Goal: Information Seeking & Learning: Stay updated

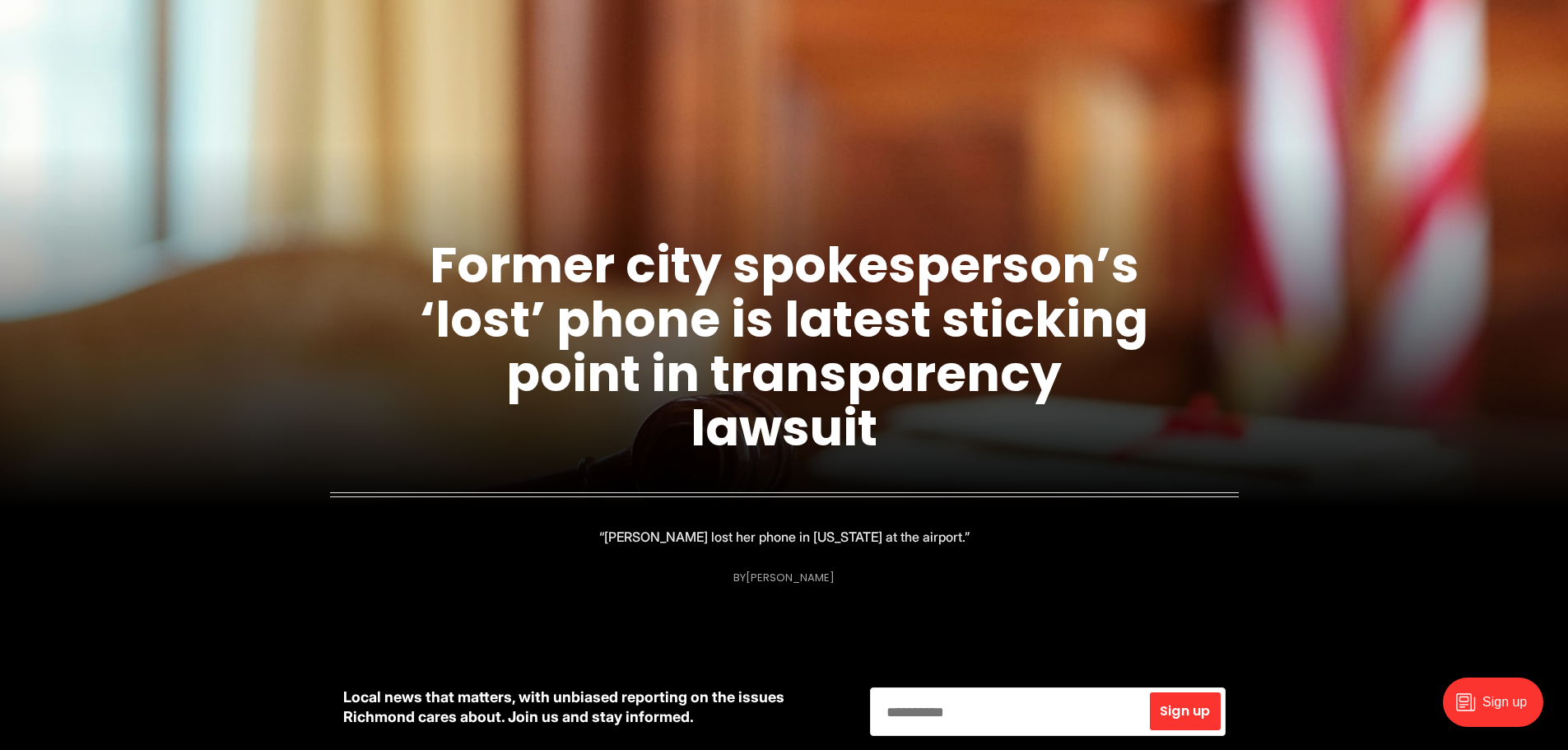
scroll to position [165, 0]
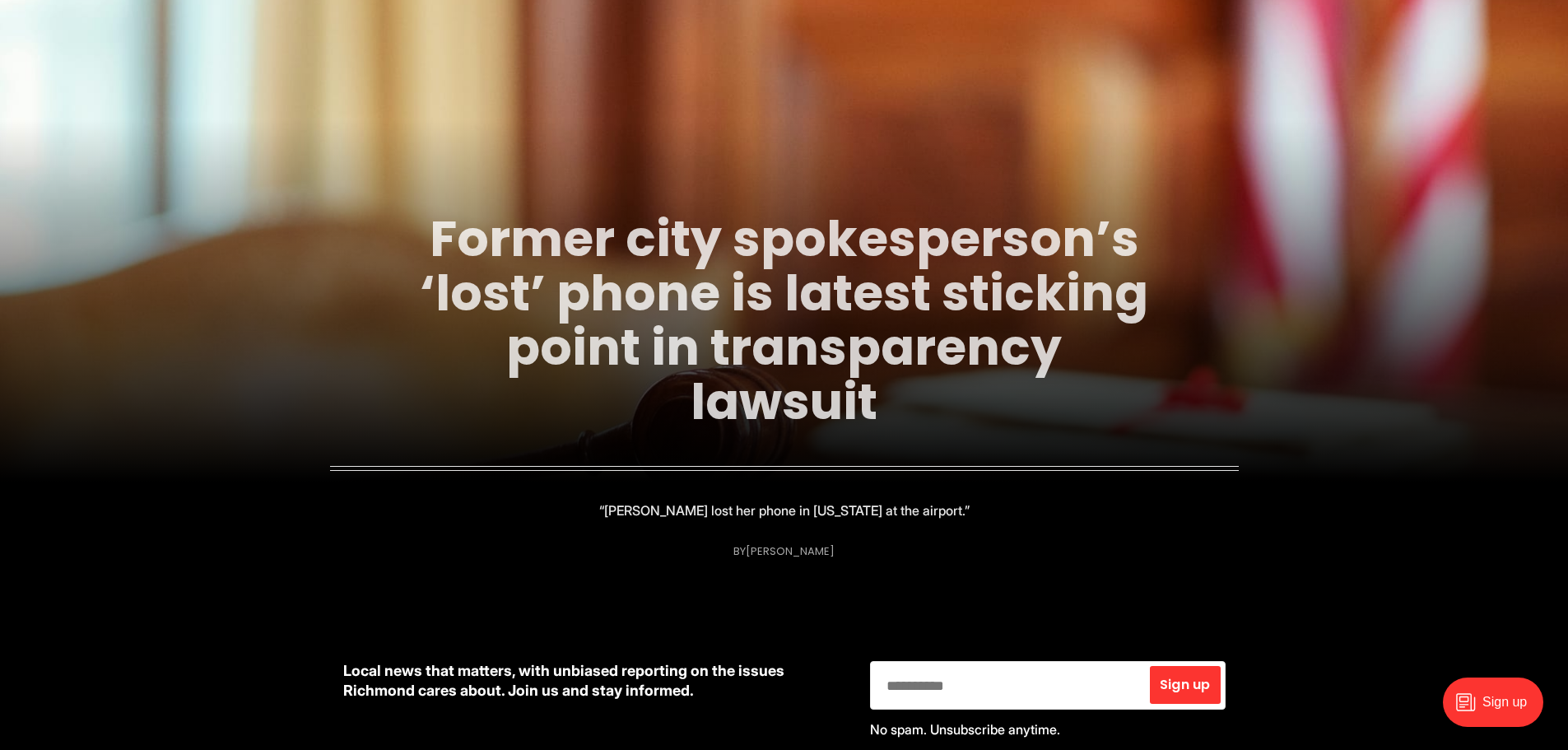
click at [655, 328] on link "Former city spokesperson’s ‘lost’ phone is latest sticking point in transparenc…" at bounding box center [784, 320] width 729 height 232
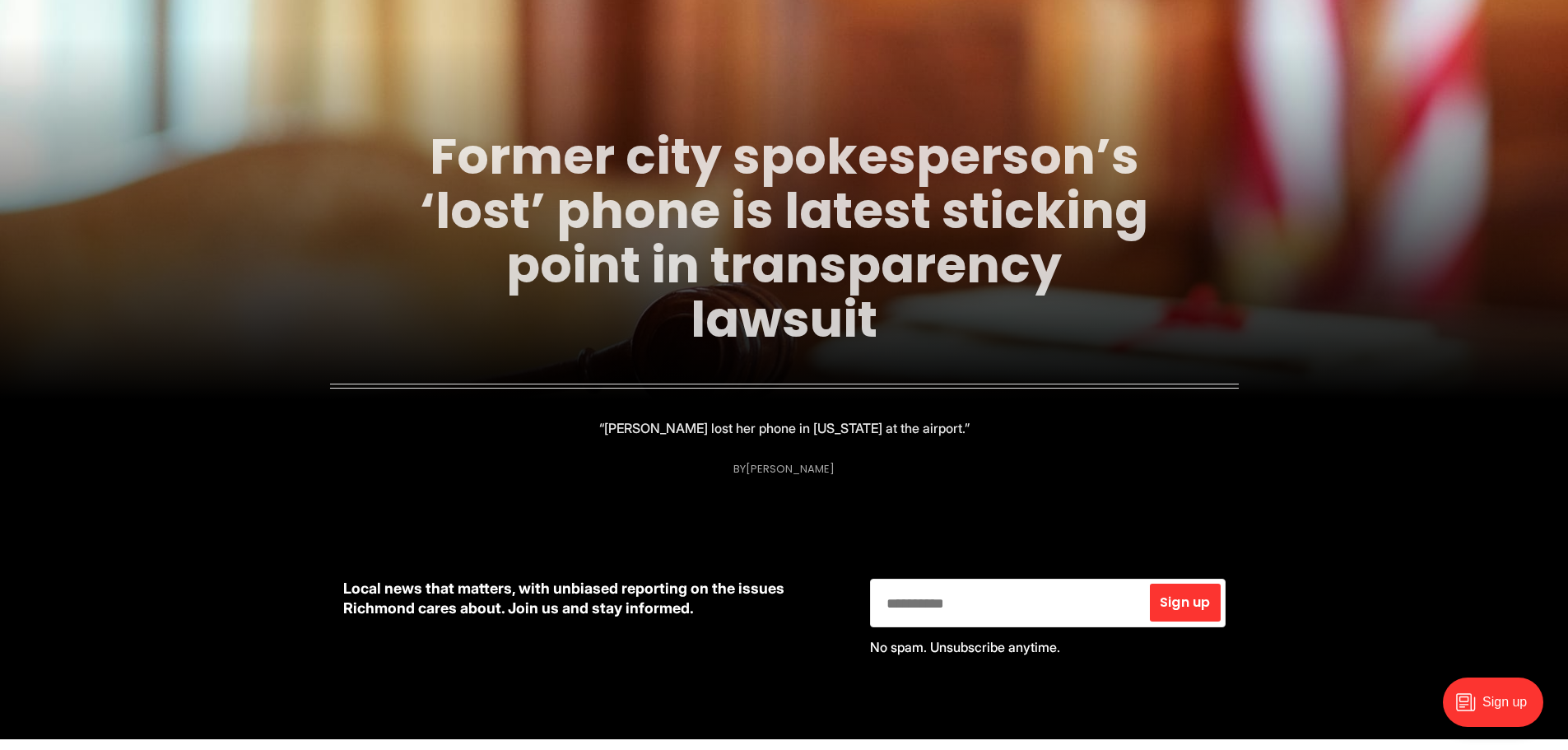
scroll to position [0, 0]
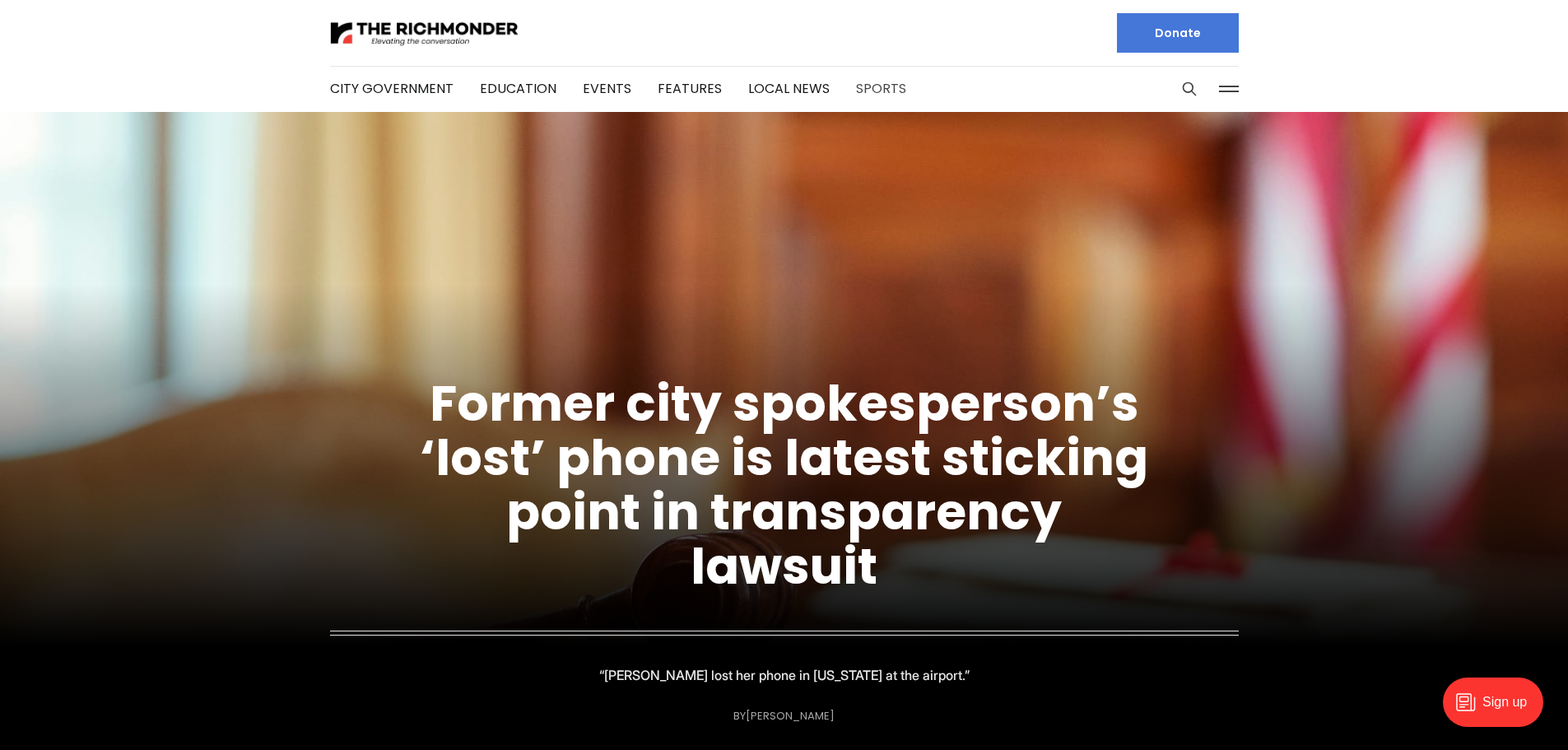
click at [867, 95] on link "Sports" at bounding box center [881, 89] width 50 height 19
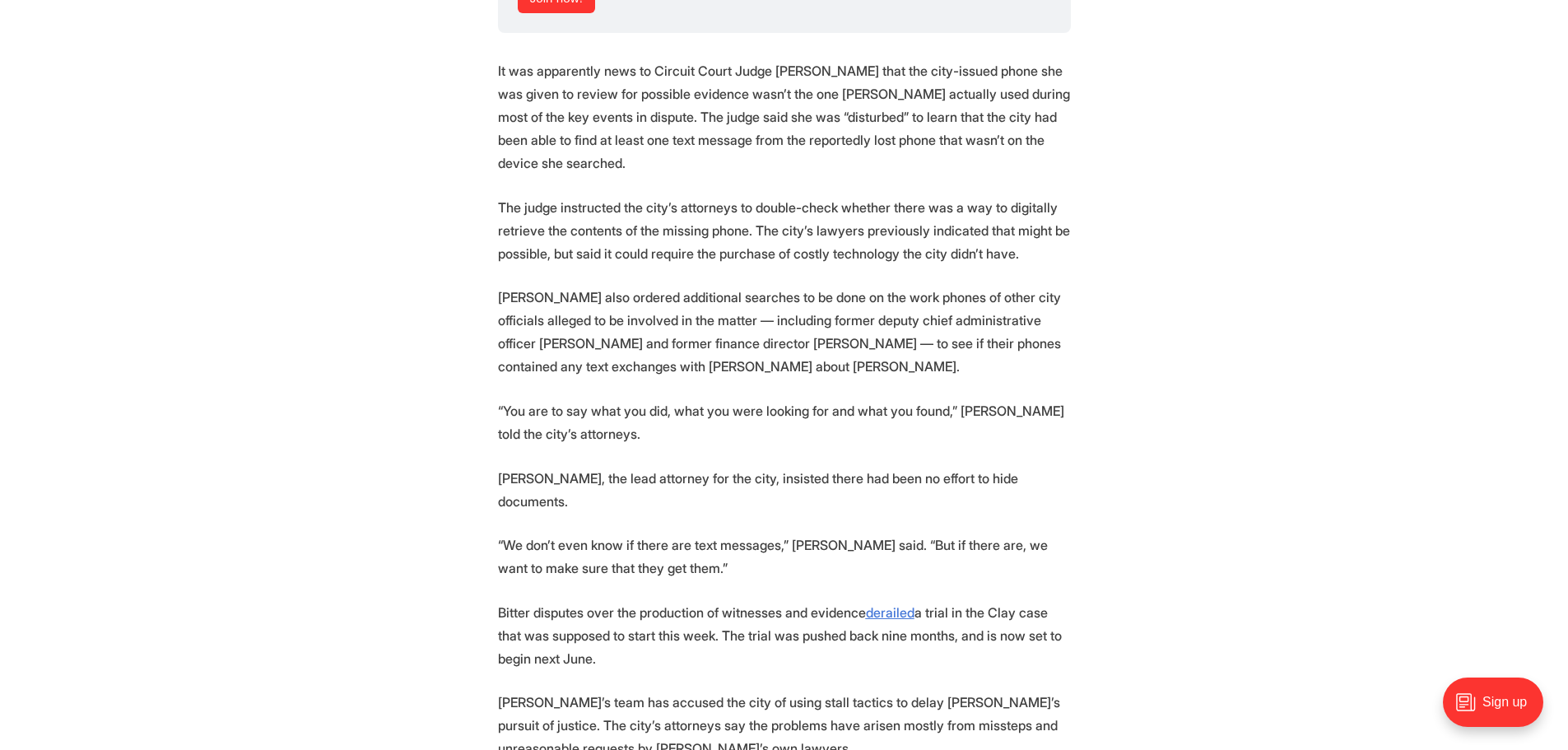
scroll to position [2387, 0]
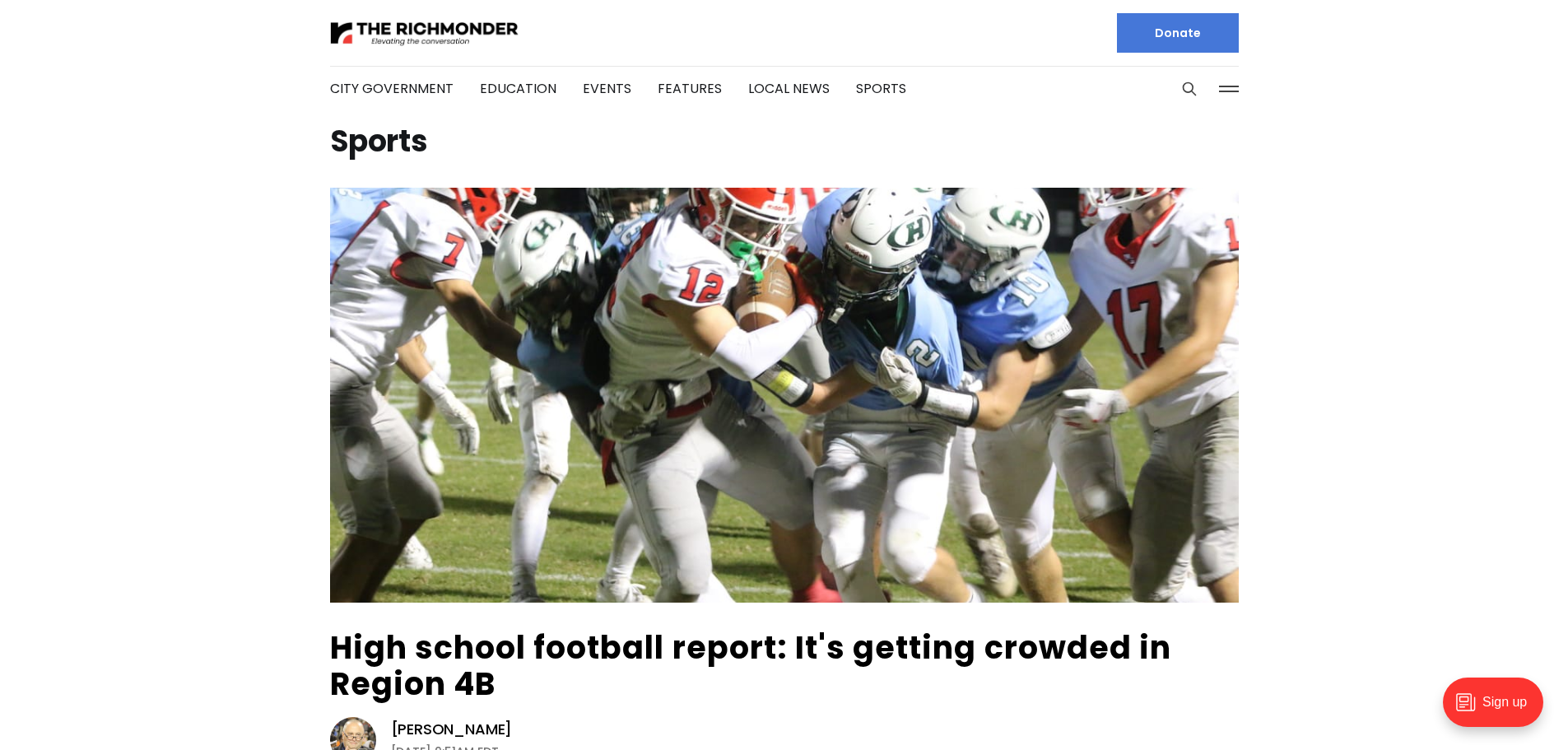
click at [503, 77] on li "Education" at bounding box center [518, 89] width 77 height 89
click at [497, 93] on link "Education" at bounding box center [518, 89] width 77 height 19
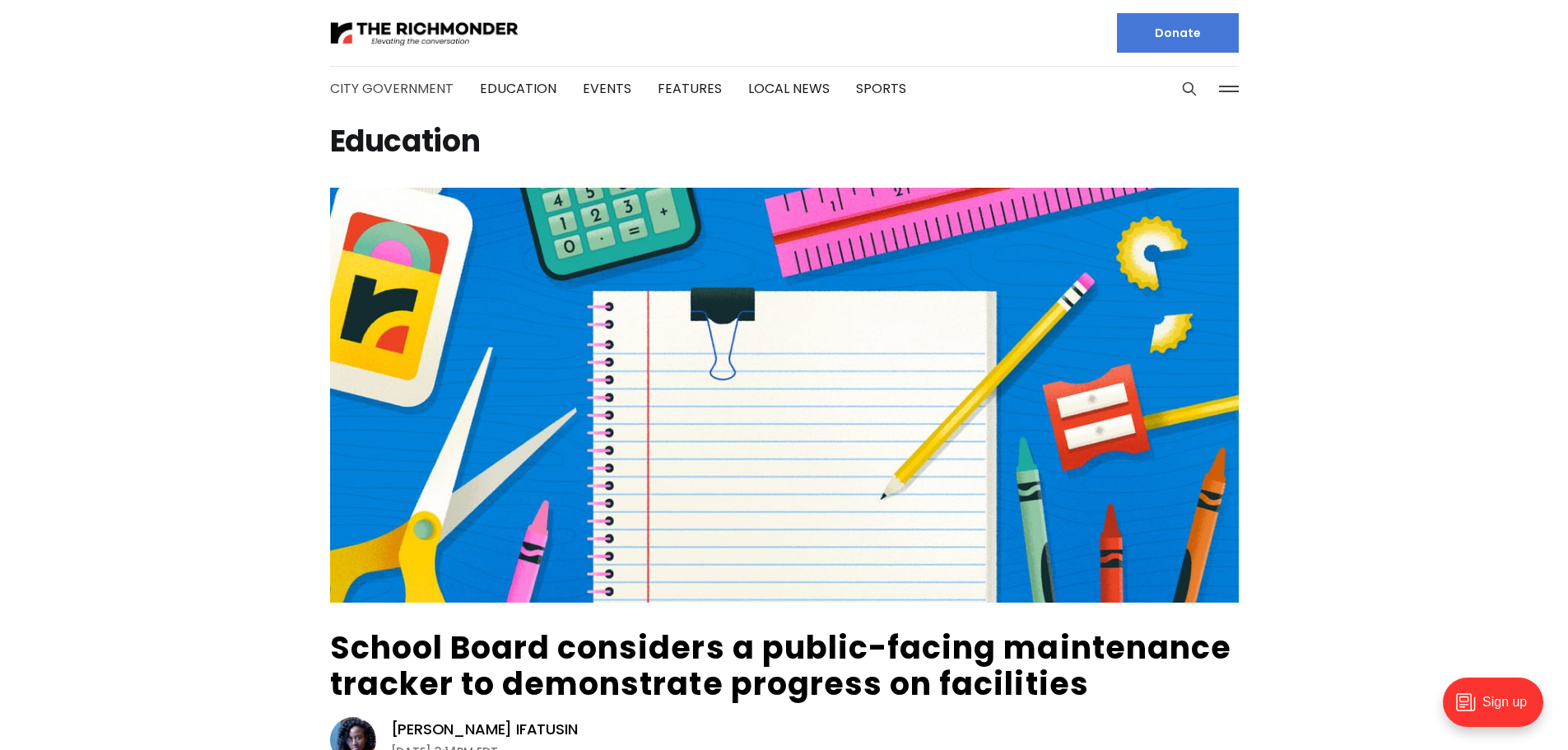
click at [380, 87] on link "City Government" at bounding box center [392, 89] width 124 height 19
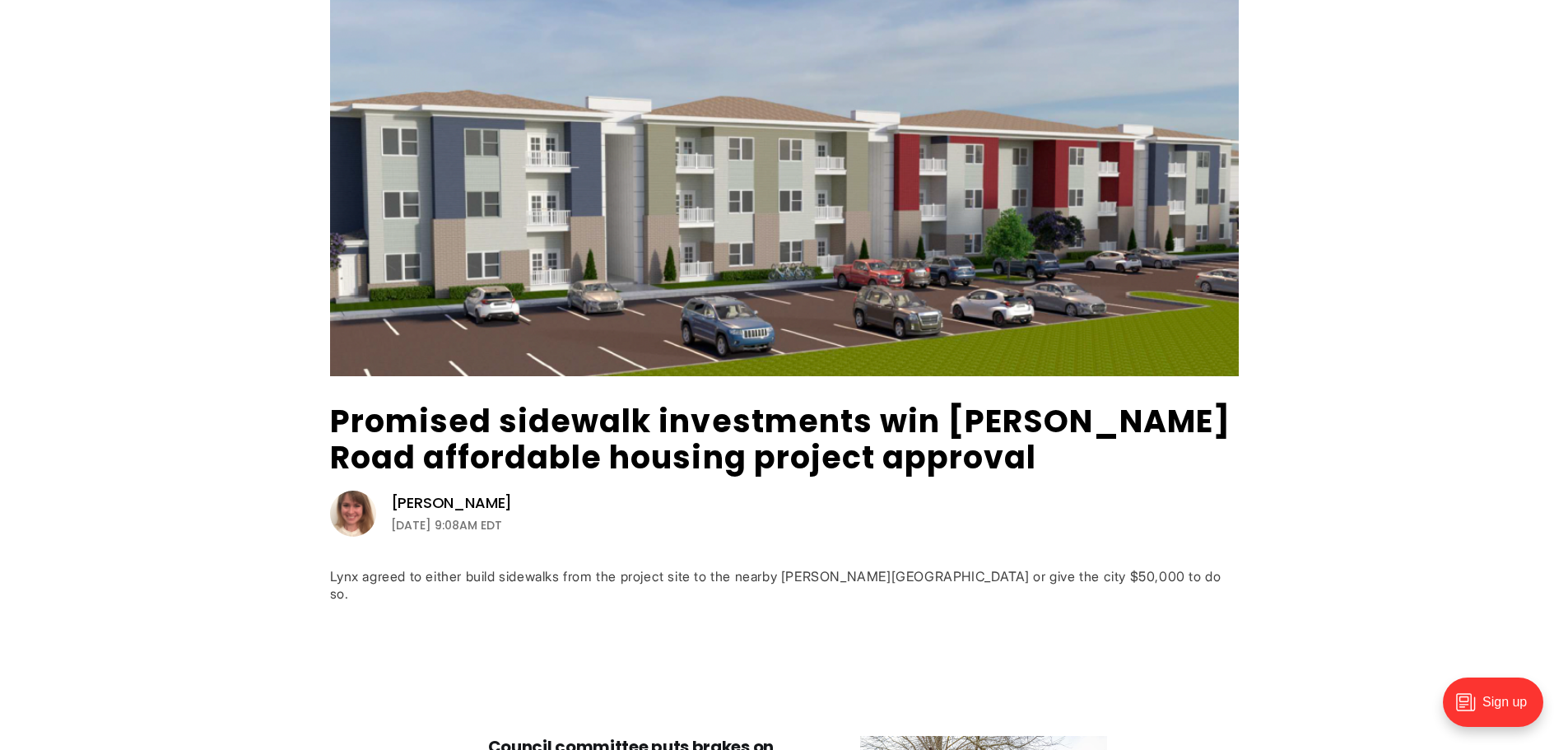
scroll to position [247, 0]
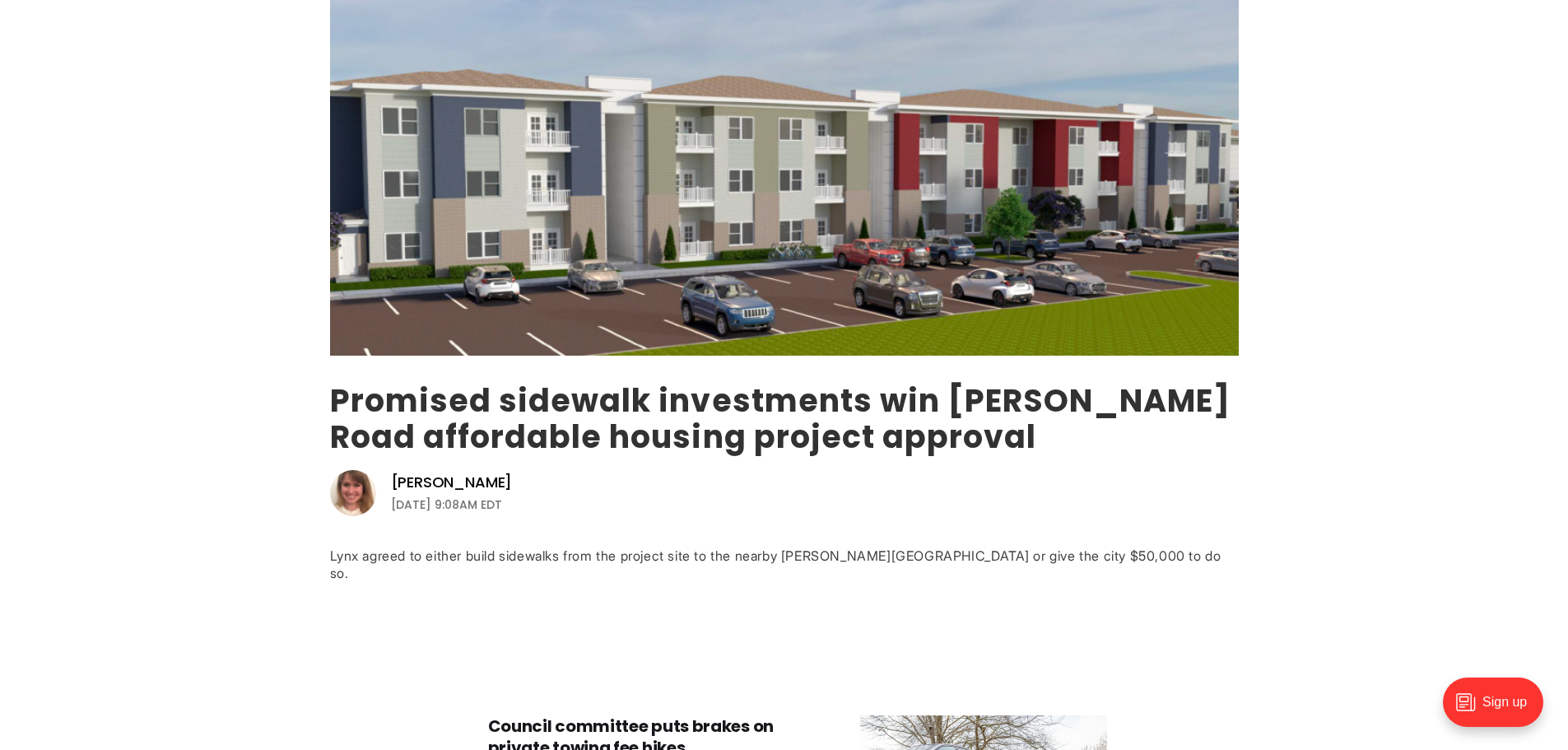
click at [544, 411] on link "Promised sidewalk investments win [PERSON_NAME] Road affordable housing project…" at bounding box center [780, 419] width 901 height 80
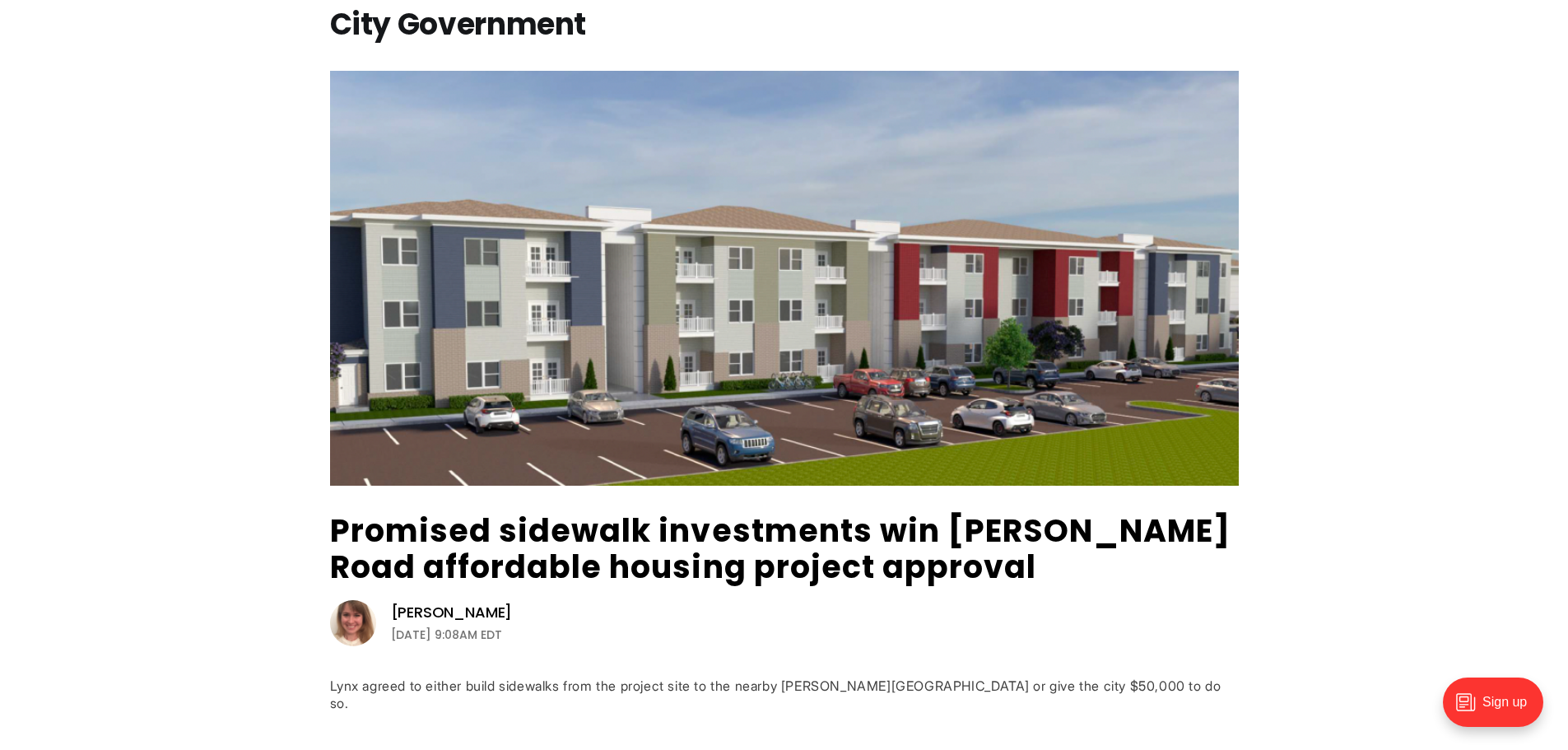
scroll to position [0, 0]
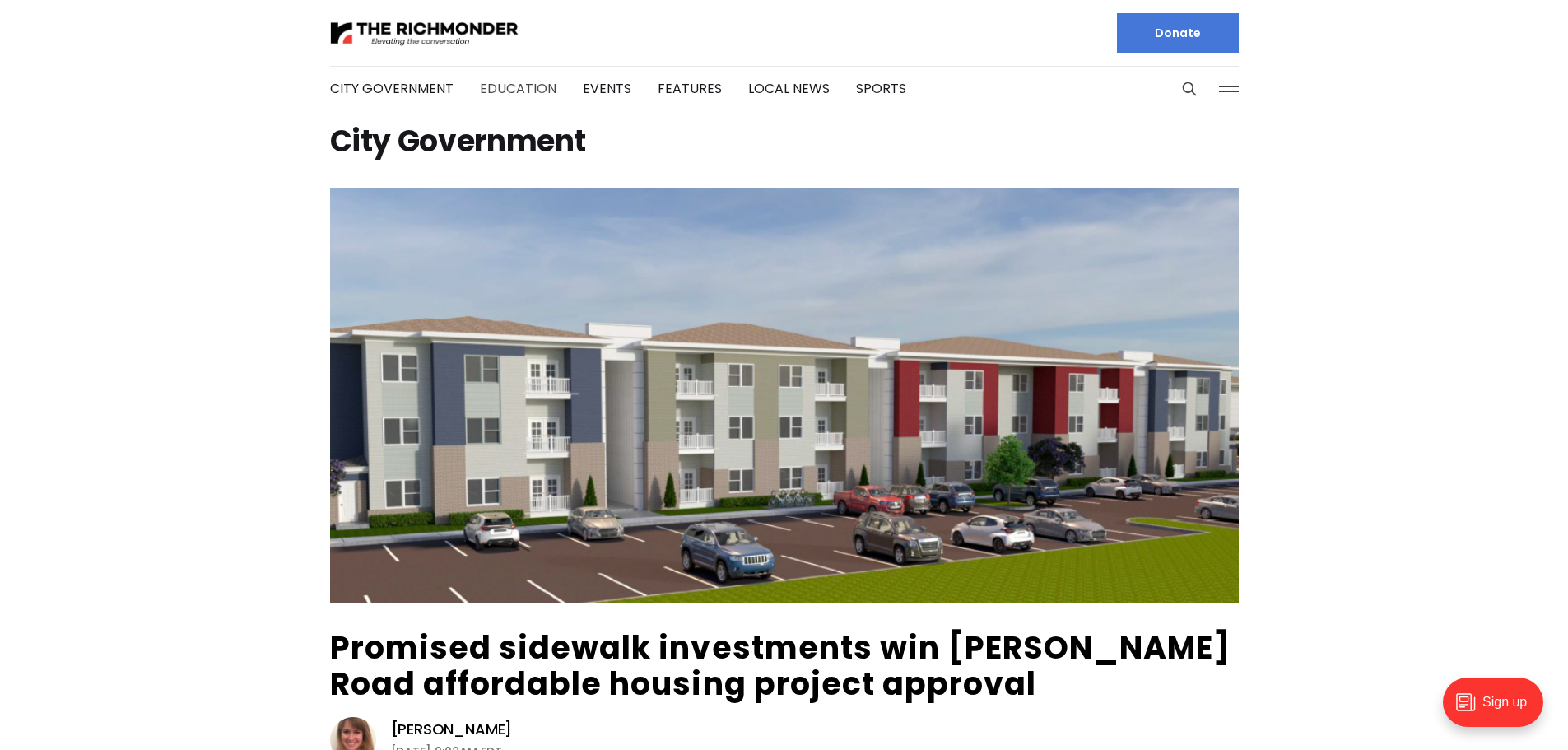
click at [522, 96] on link "Education" at bounding box center [518, 89] width 77 height 19
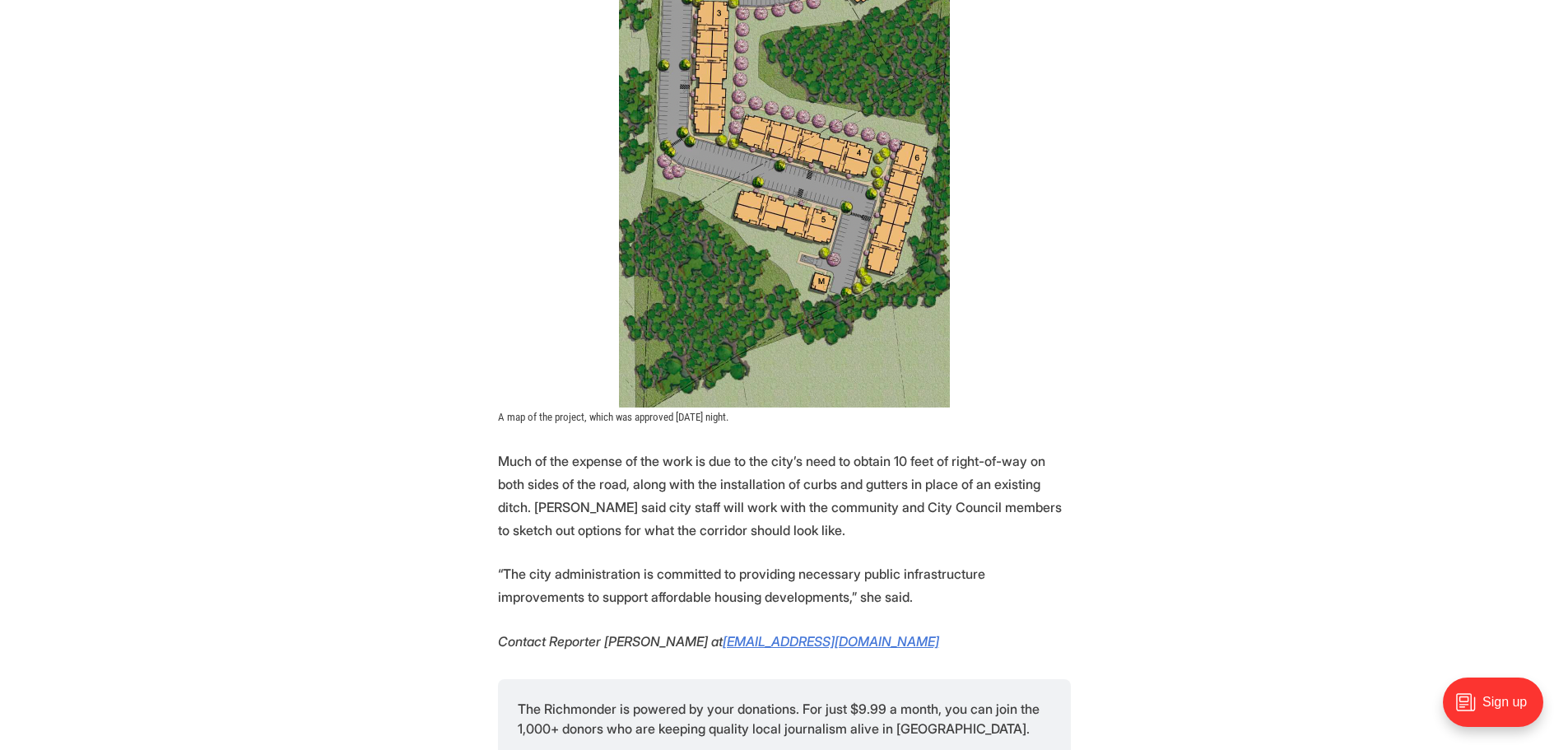
scroll to position [3538, 0]
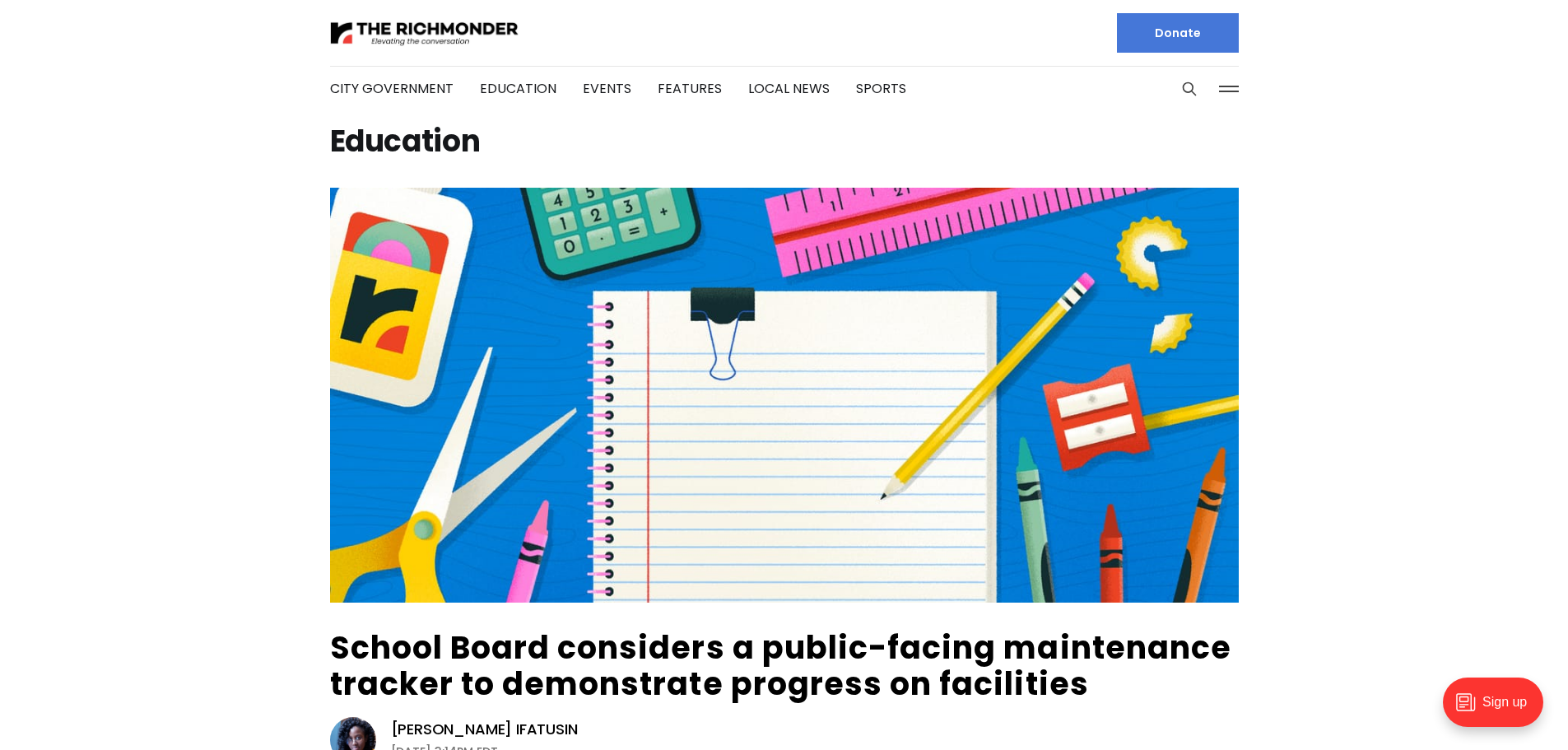
click at [589, 78] on li "Events" at bounding box center [607, 89] width 49 height 89
click at [594, 85] on link "Events" at bounding box center [607, 89] width 49 height 19
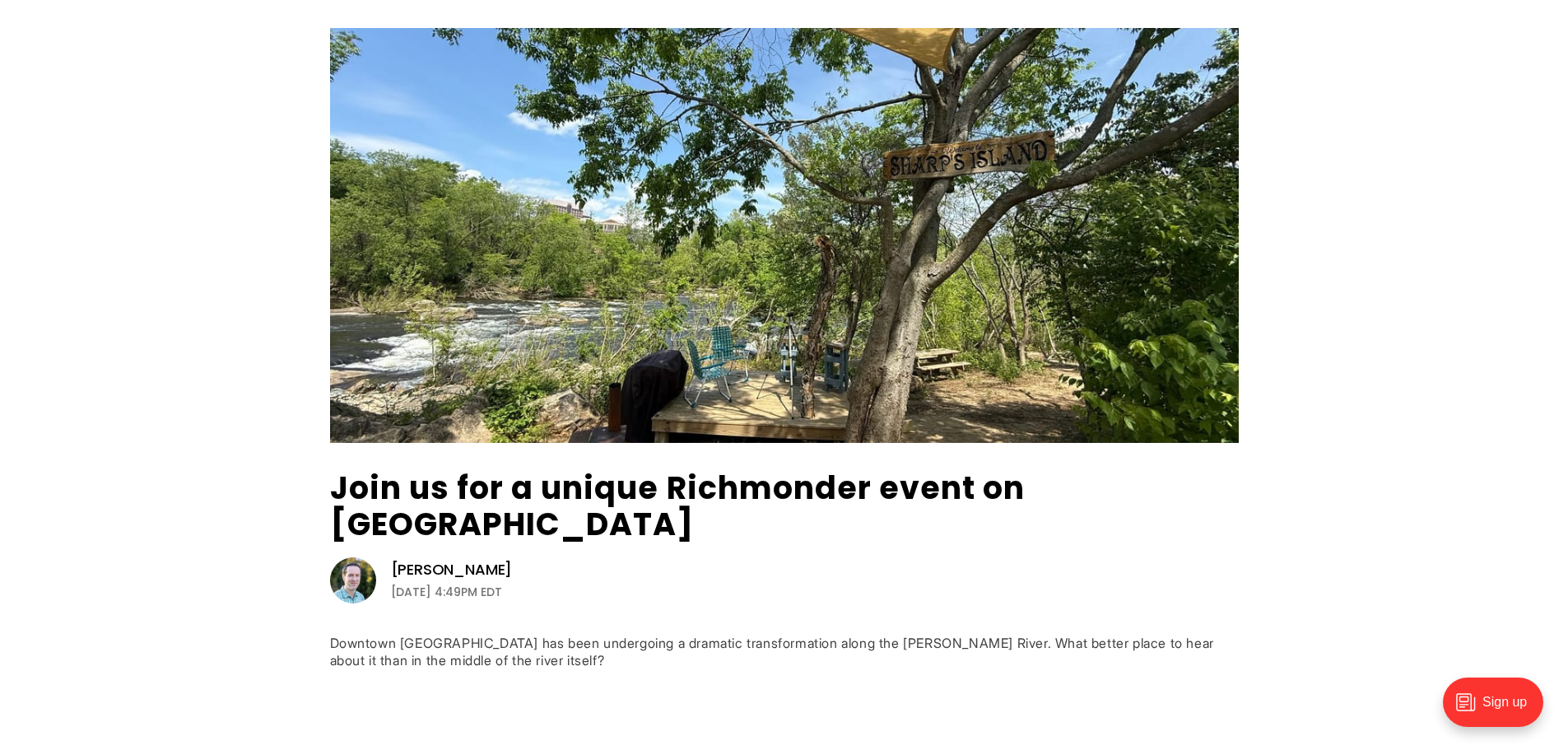
scroll to position [165, 0]
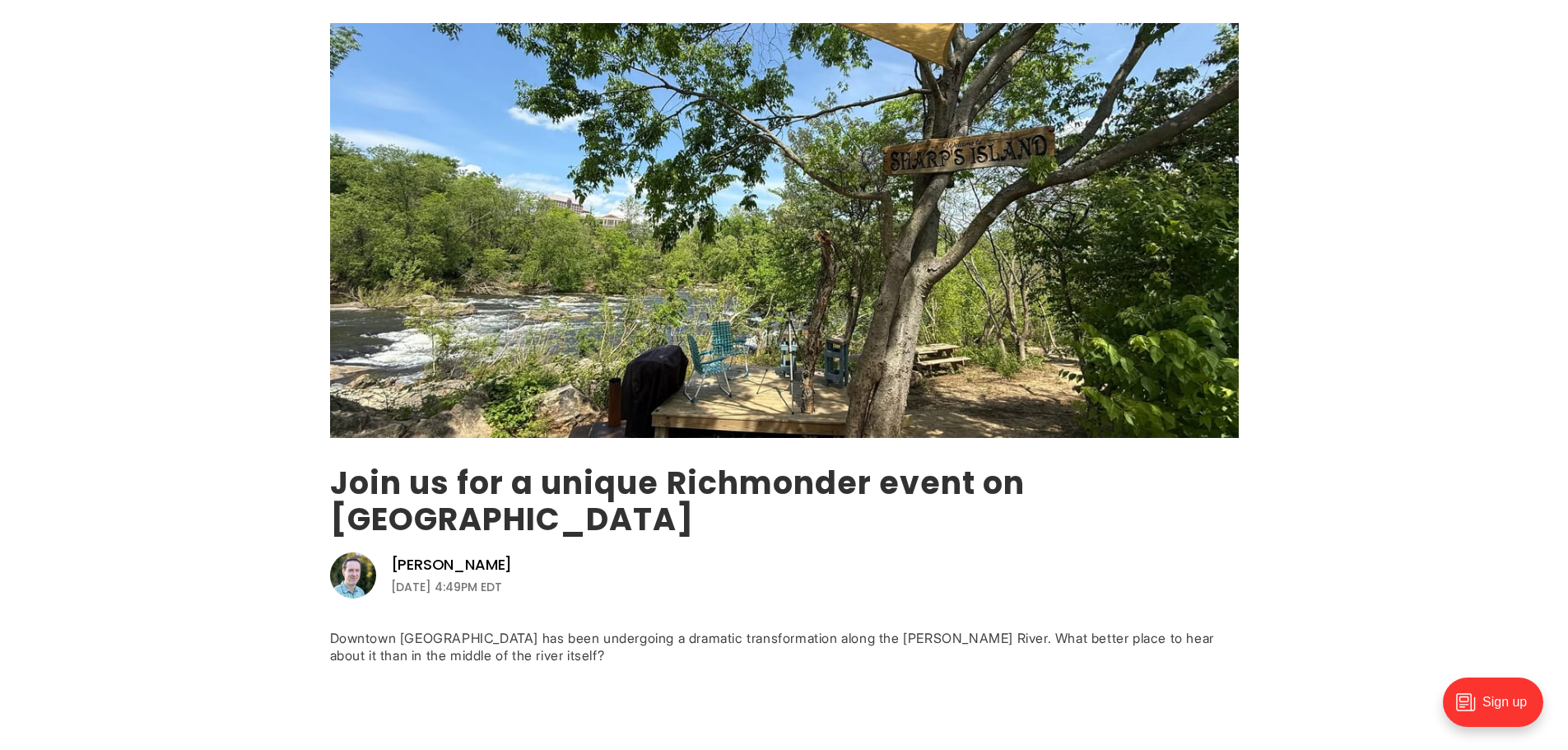
click at [593, 473] on link "Join us for a unique Richmonder event on [GEOGRAPHIC_DATA]" at bounding box center [678, 501] width 696 height 80
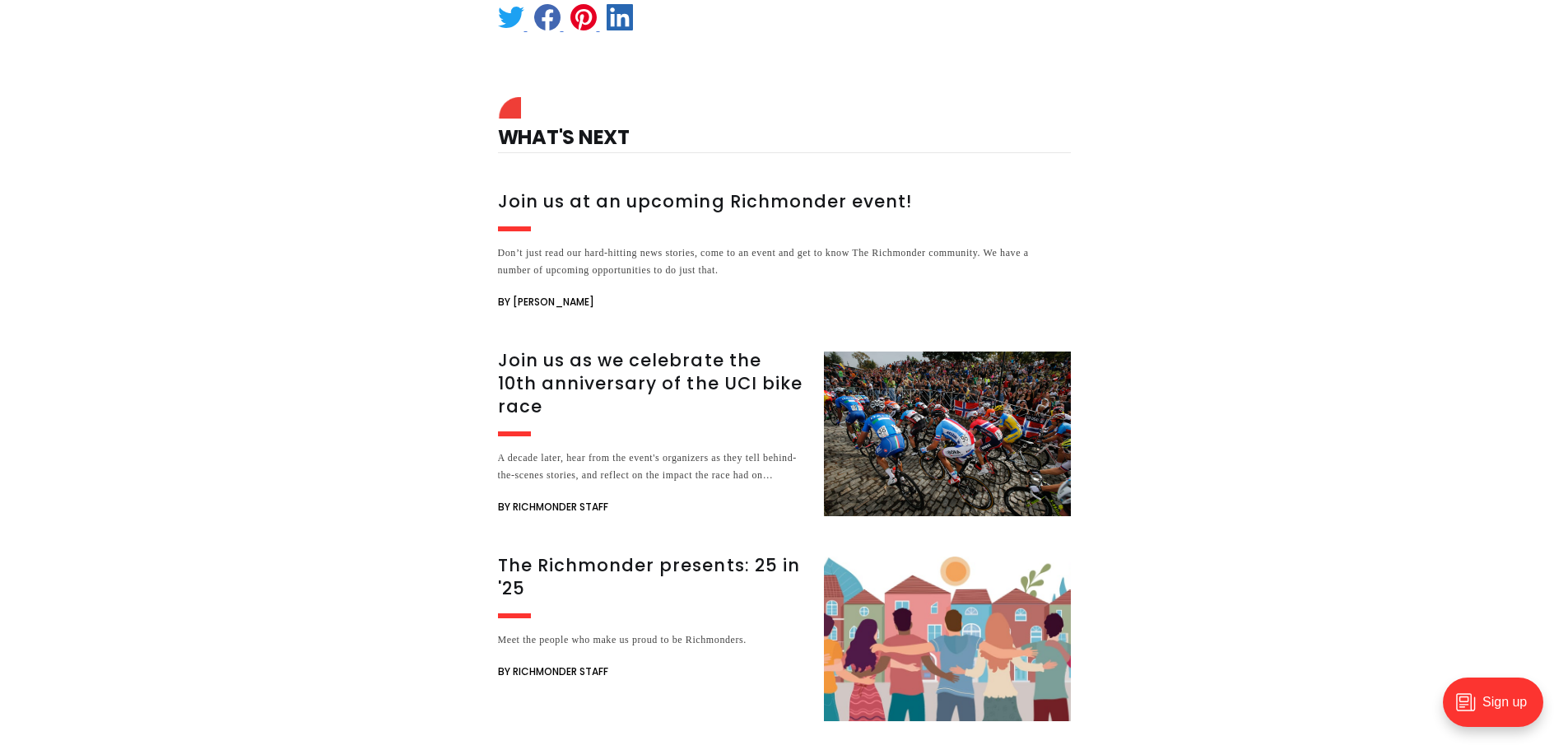
scroll to position [1564, 0]
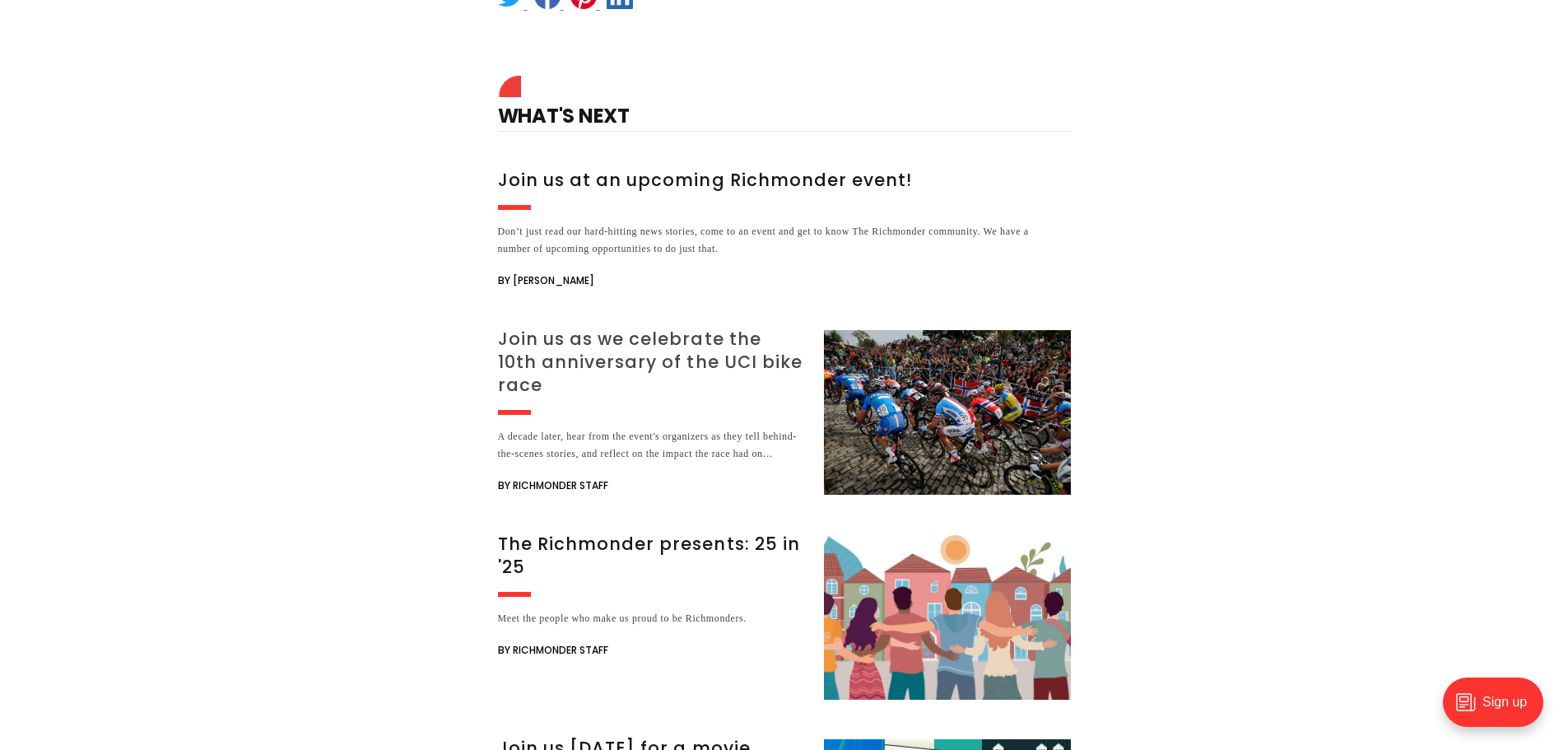
click at [588, 349] on h3 "Join us as we celebrate the 10th anniversary of the UCI bike race" at bounding box center [651, 362] width 306 height 69
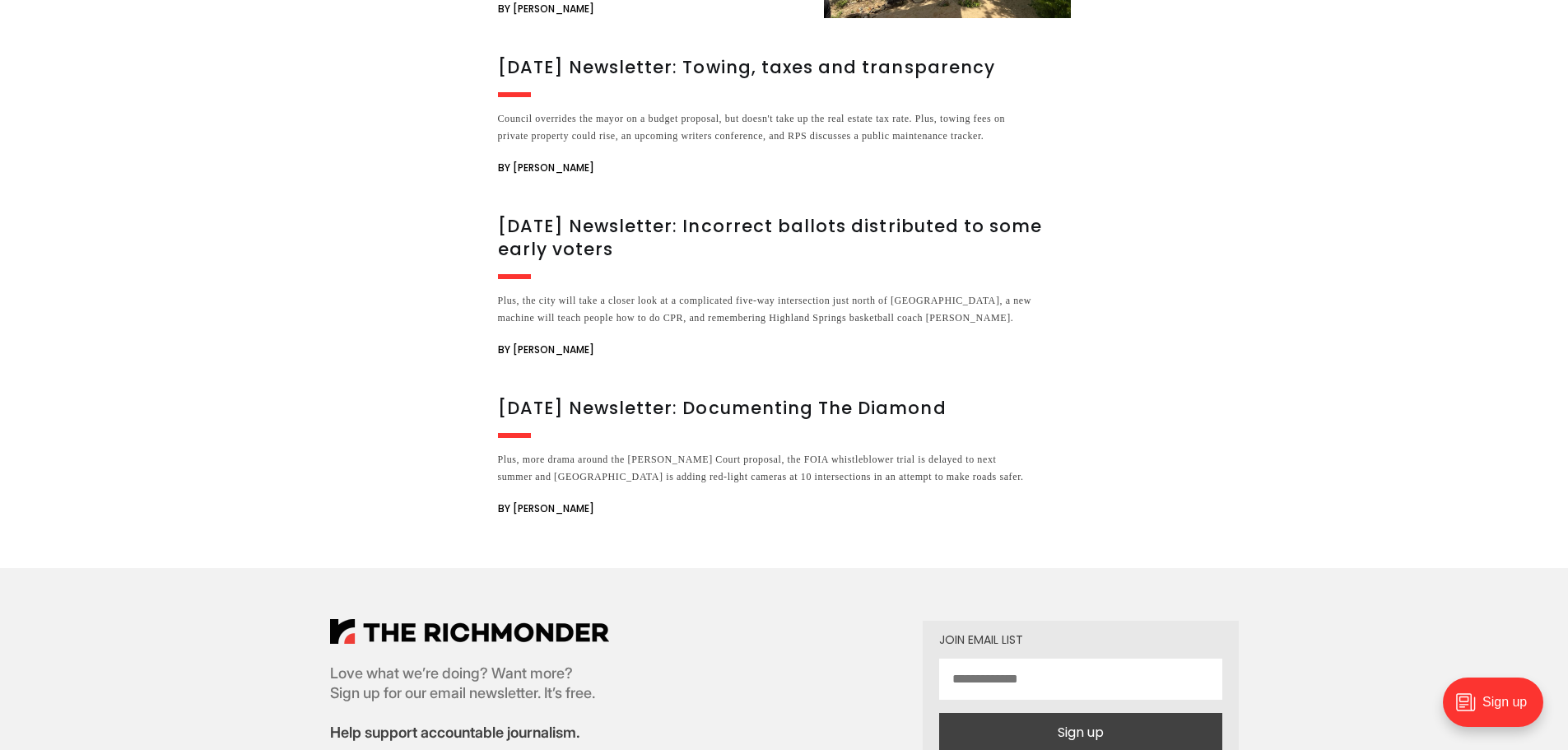
scroll to position [1646, 0]
